Goal: Find specific page/section: Find specific page/section

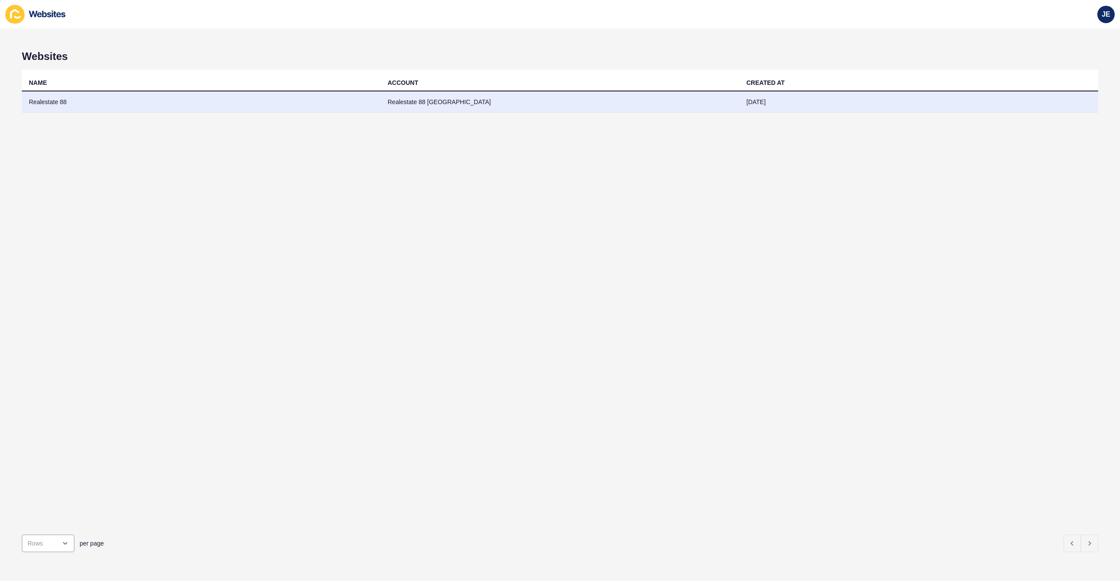
click at [175, 105] on td "Realestate 88" at bounding box center [201, 101] width 359 height 21
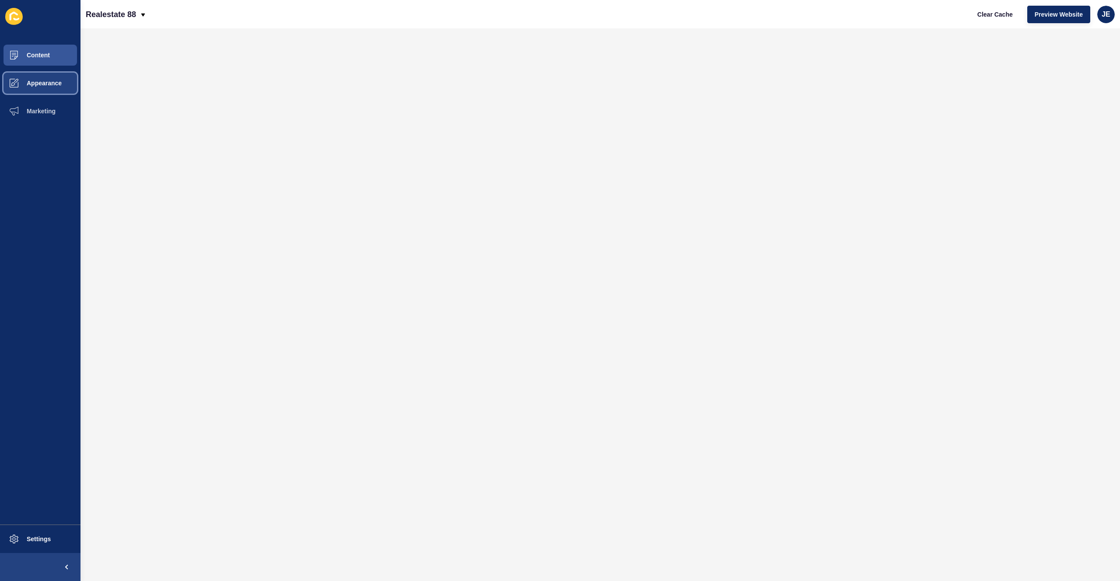
click at [47, 85] on span "Appearance" at bounding box center [30, 83] width 63 height 7
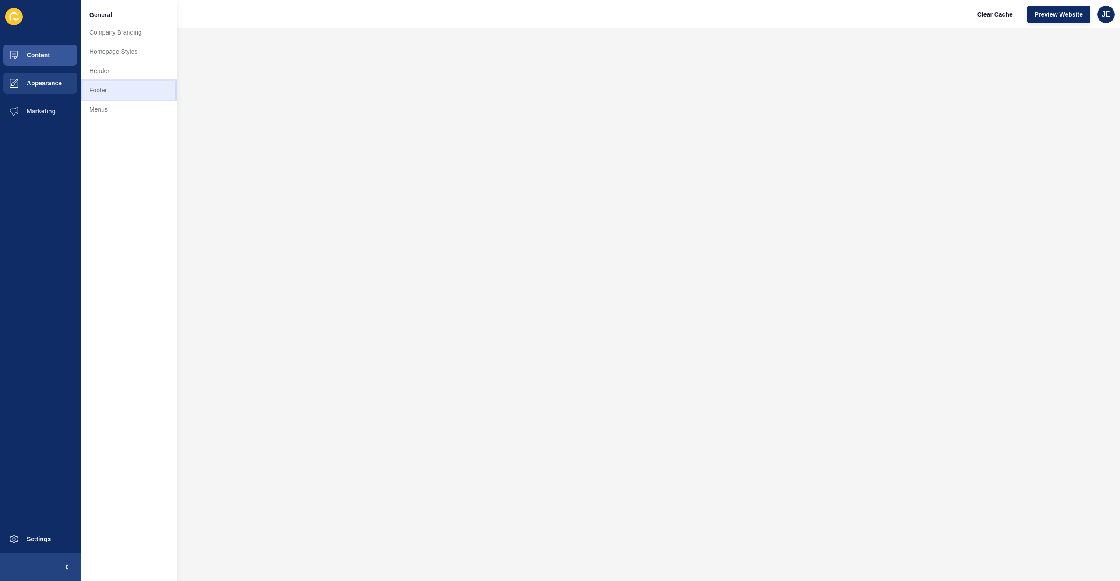
click at [108, 87] on link "Footer" at bounding box center [128, 89] width 96 height 19
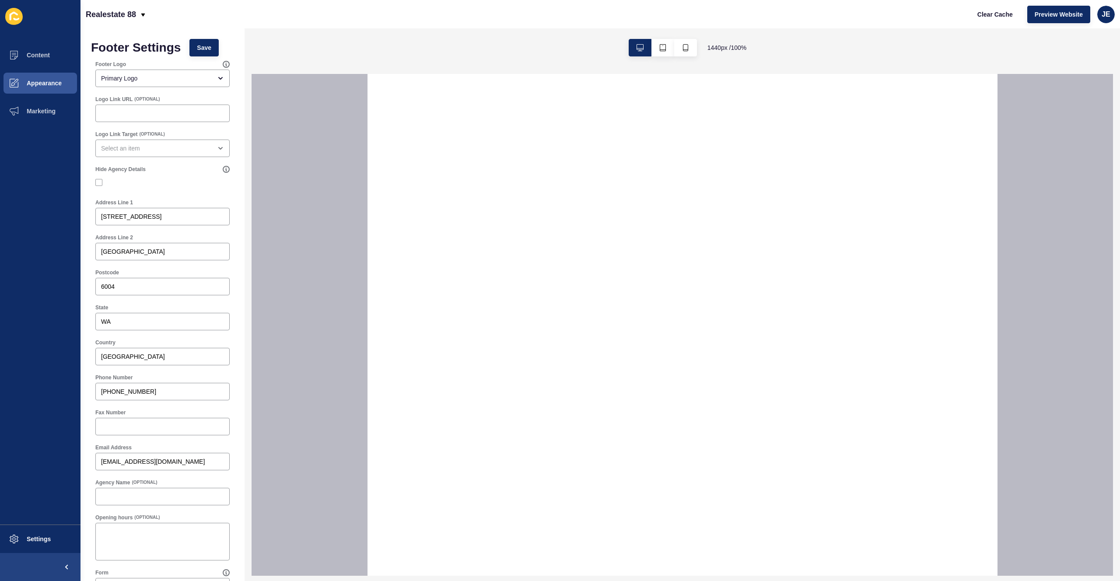
select select
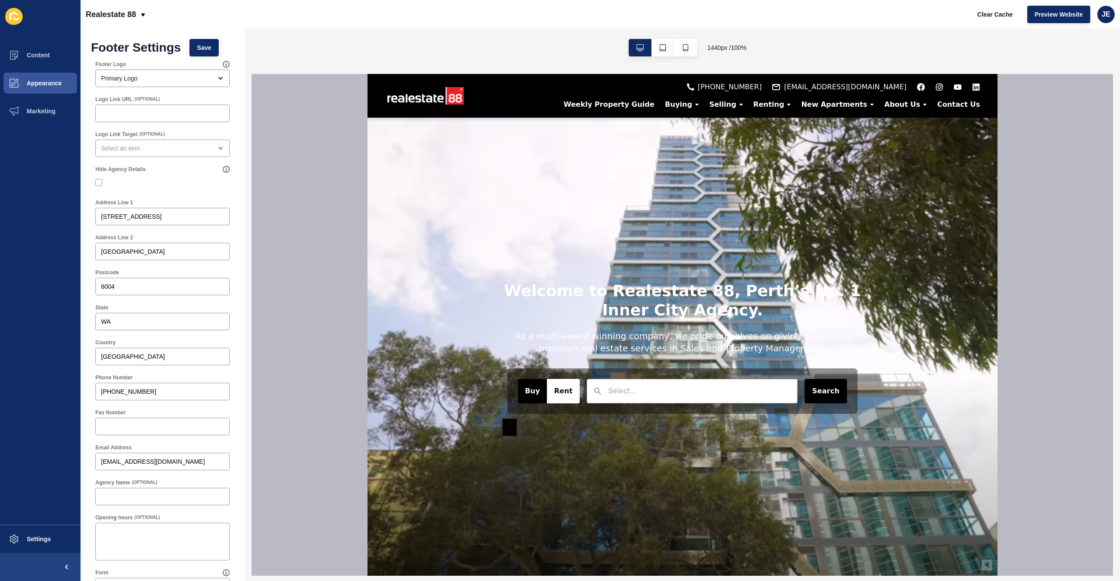
click at [439, 12] on div "Realestate 88 Clear Cache Preview Website JE" at bounding box center [599, 14] width 1039 height 28
